Goal: Transaction & Acquisition: Purchase product/service

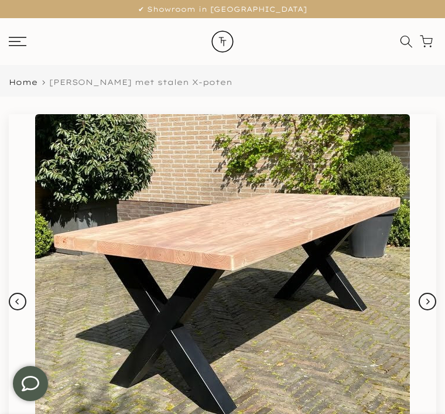
click at [435, 297] on button "Next" at bounding box center [427, 302] width 18 height 18
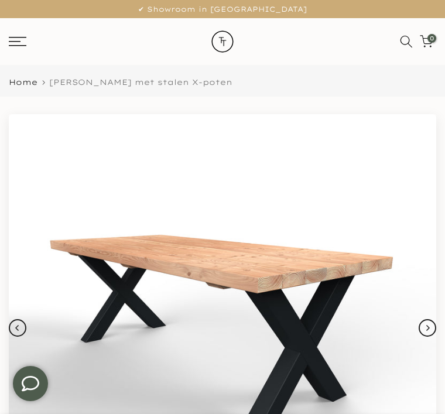
scroll to position [0, 19]
click at [428, 318] on img at bounding box center [222, 327] width 427 height 427
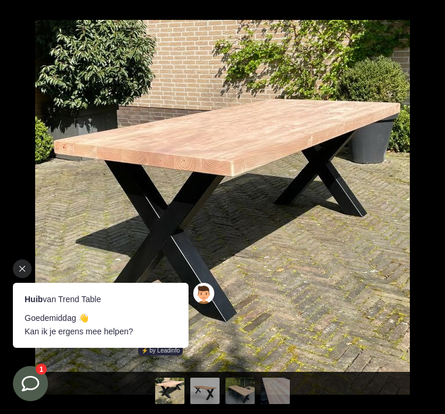
scroll to position [0, 0]
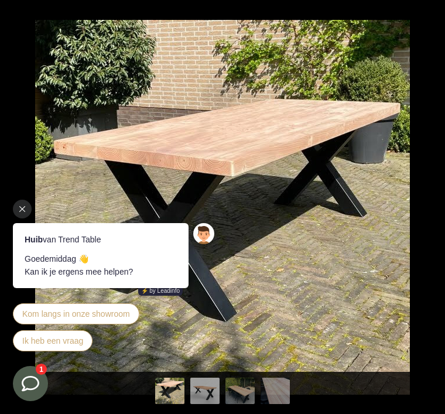
click at [26, 210] on div at bounding box center [22, 209] width 19 height 19
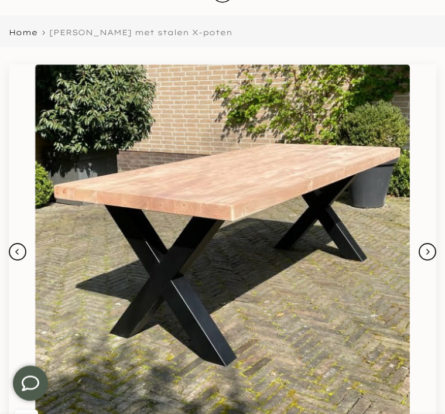
scroll to position [50, 0]
click at [434, 256] on button "Next" at bounding box center [427, 252] width 18 height 18
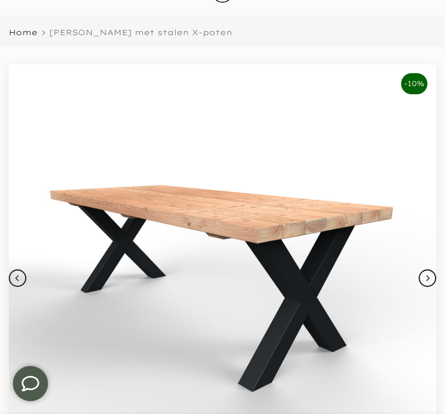
scroll to position [0, 19]
click at [427, 266] on img at bounding box center [222, 277] width 427 height 427
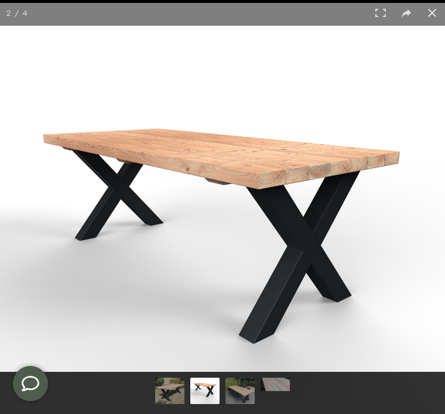
click at [436, 16] on button at bounding box center [432, 13] width 26 height 26
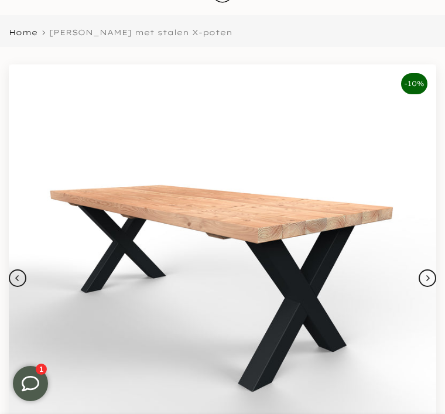
scroll to position [0, 0]
